Goal: Transaction & Acquisition: Subscribe to service/newsletter

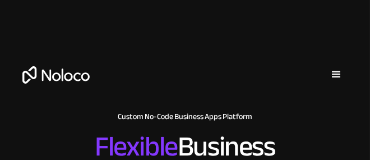
click at [89, 34] on div "Solutions Use Cases Business Types Project Management Keep track of customers, …" at bounding box center [185, 63] width 359 height 123
drag, startPoint x: 0, startPoint y: 0, endPoint x: 90, endPoint y: 37, distance: 97.7
click at [90, 37] on div "Solutions Use Cases Business Types Project Management Keep track of customers, …" at bounding box center [185, 63] width 359 height 123
click at [140, 121] on div "Solutions Use Cases Business Types Project Management Keep track of customers, …" at bounding box center [185, 63] width 359 height 123
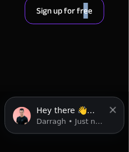
drag, startPoint x: 85, startPoint y: 81, endPoint x: 87, endPoint y: 70, distance: 10.9
click at [87, 41] on div "Sign up for free" at bounding box center [65, 19] width 118 height 44
click at [87, 24] on link "Sign up for free" at bounding box center [65, 10] width 80 height 27
